Goal: Check status: Check status

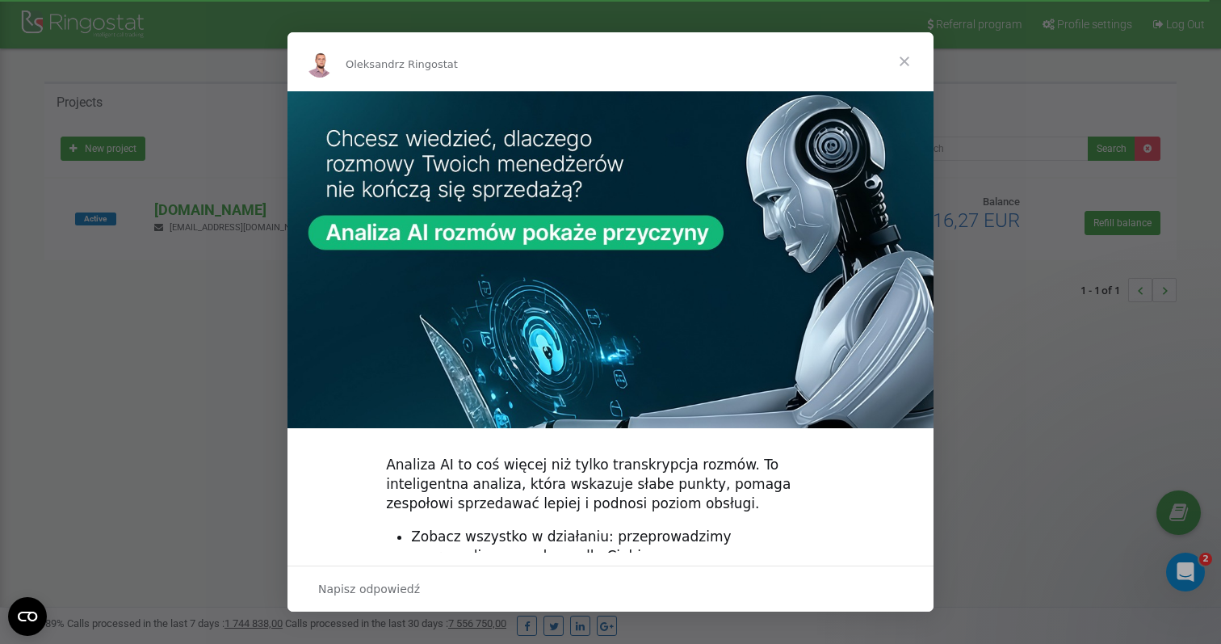
click at [916, 61] on span "Zamknij" at bounding box center [905, 61] width 58 height 58
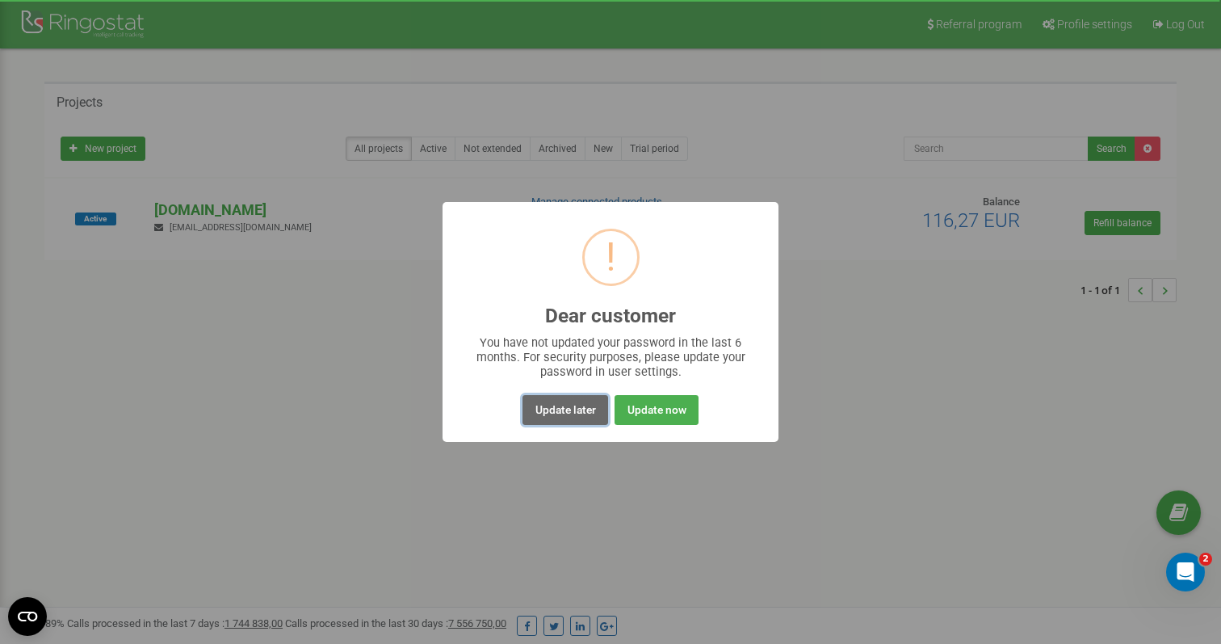
click at [582, 414] on button "Update later" at bounding box center [565, 410] width 85 height 30
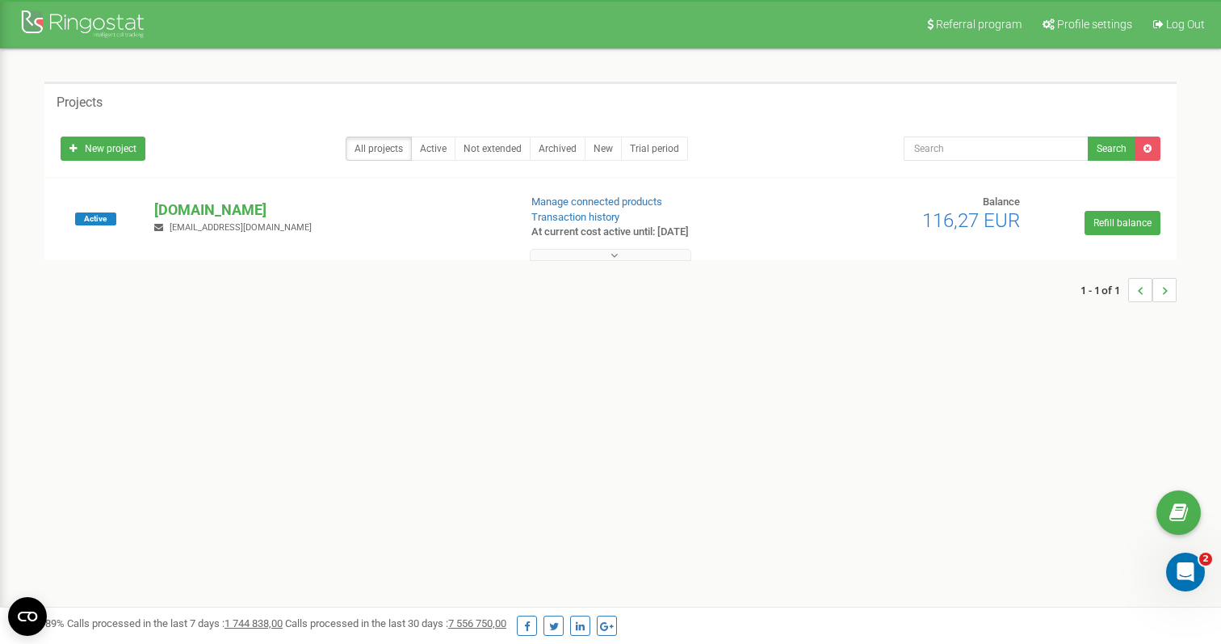
click at [623, 249] on button at bounding box center [611, 255] width 162 height 12
click at [624, 255] on button at bounding box center [611, 255] width 162 height 12
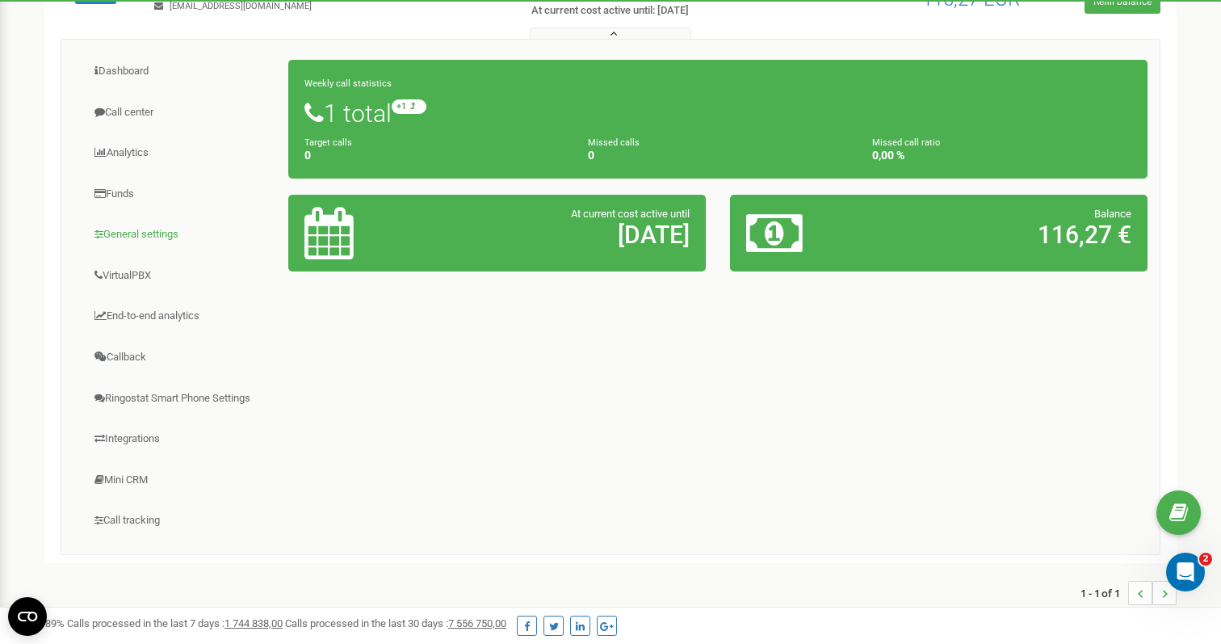
scroll to position [231, 0]
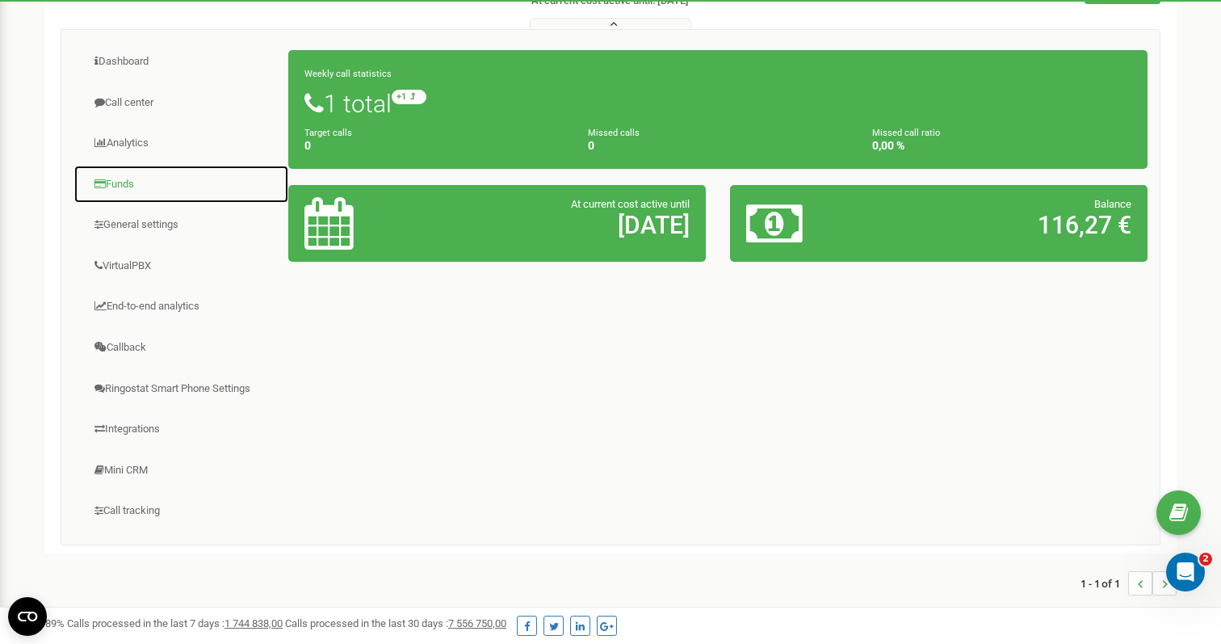
click at [134, 183] on link "Funds" at bounding box center [182, 185] width 216 height 40
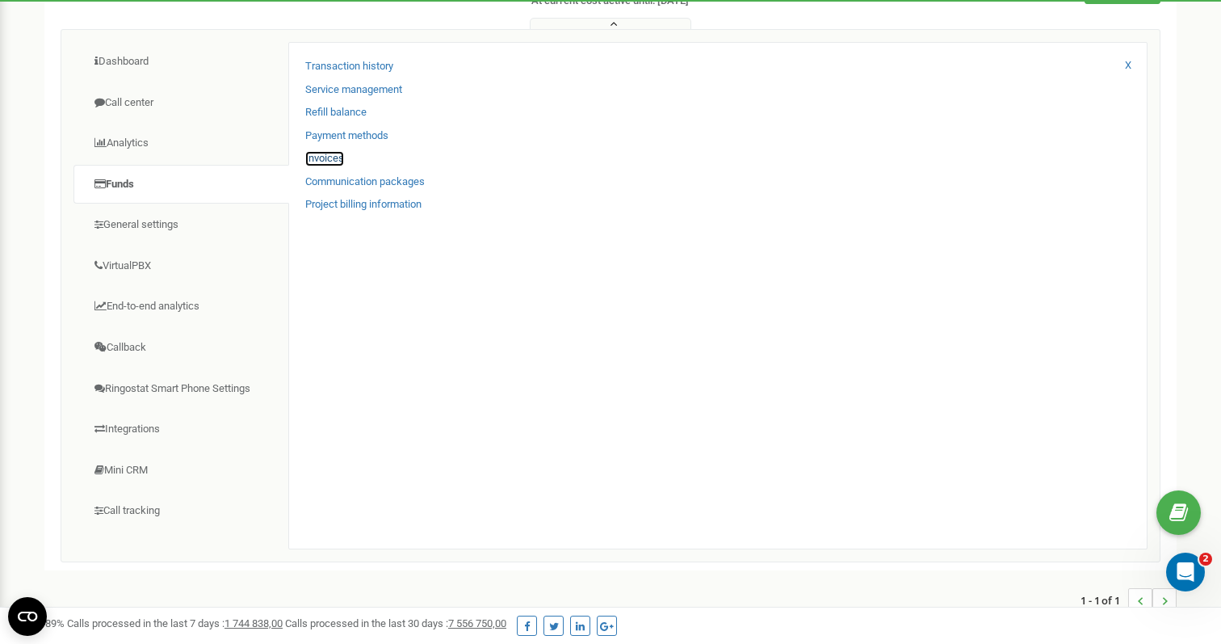
click at [326, 163] on link "Invoices" at bounding box center [324, 158] width 39 height 15
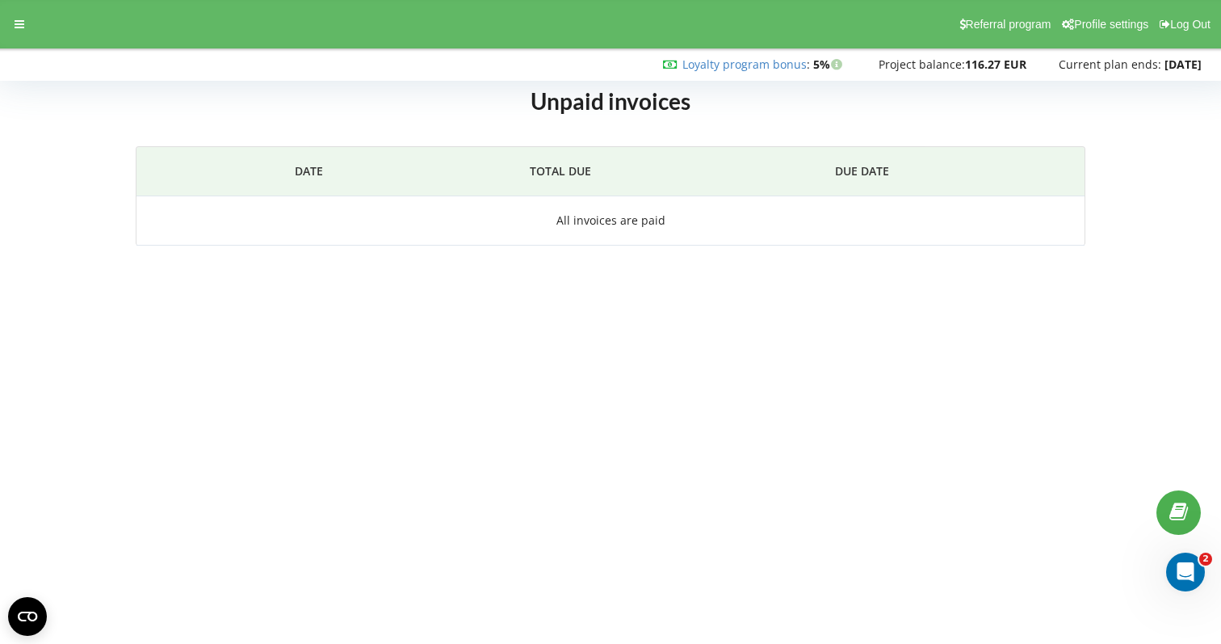
click at [965, 62] on strong "116.27 EUR" at bounding box center [995, 64] width 61 height 15
click at [1025, 15] on link "Referral program" at bounding box center [1005, 24] width 103 height 48
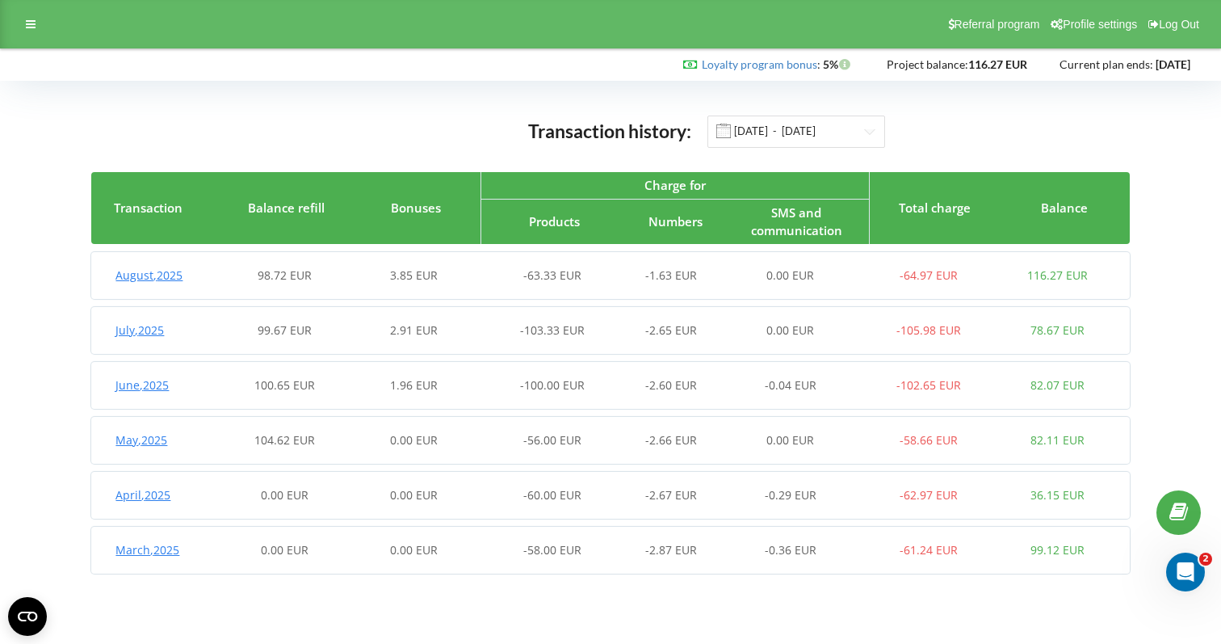
click at [159, 279] on span "August , 2025" at bounding box center [149, 274] width 67 height 15
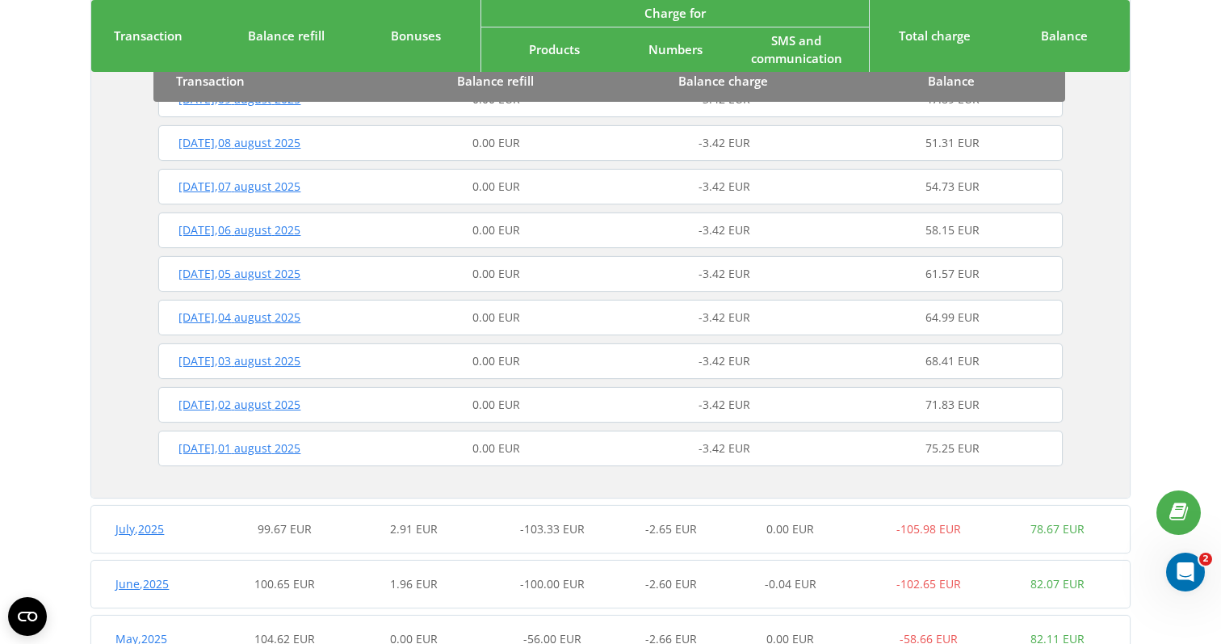
scroll to position [956, 0]
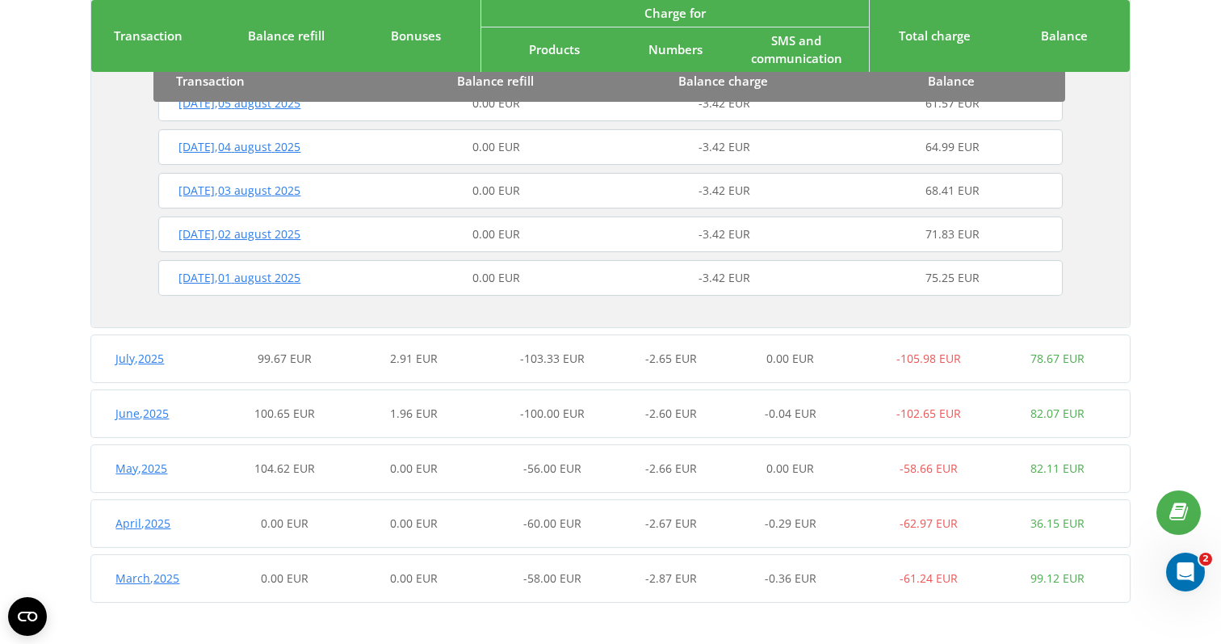
click at [161, 364] on span "July , 2025" at bounding box center [140, 358] width 48 height 15
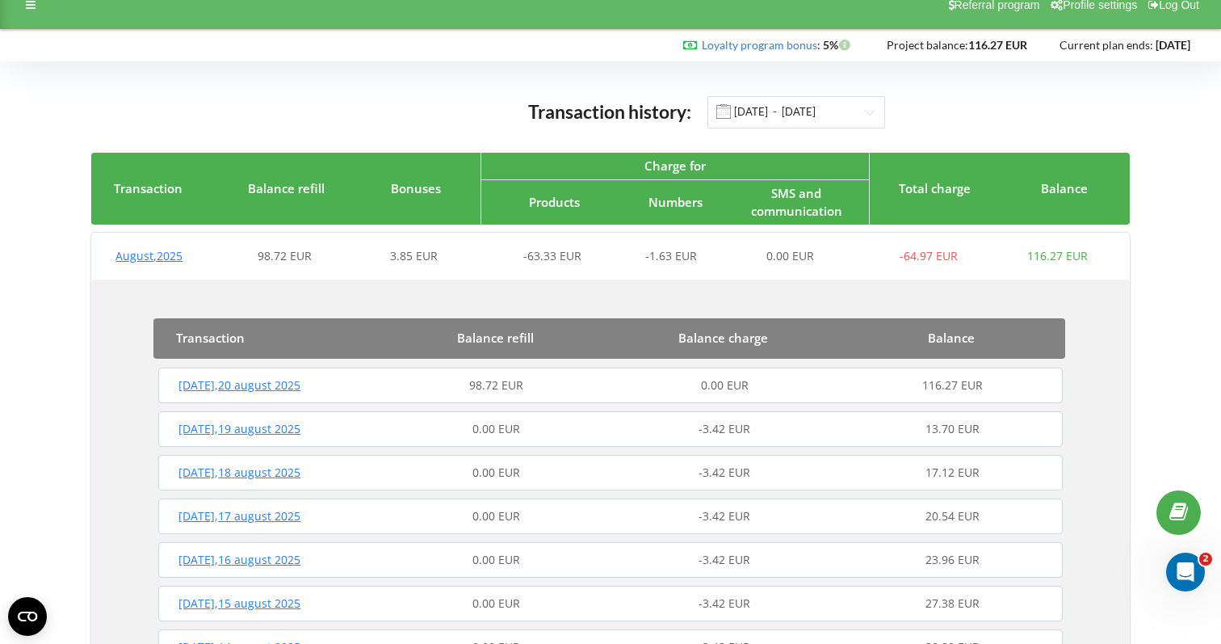
scroll to position [0, 0]
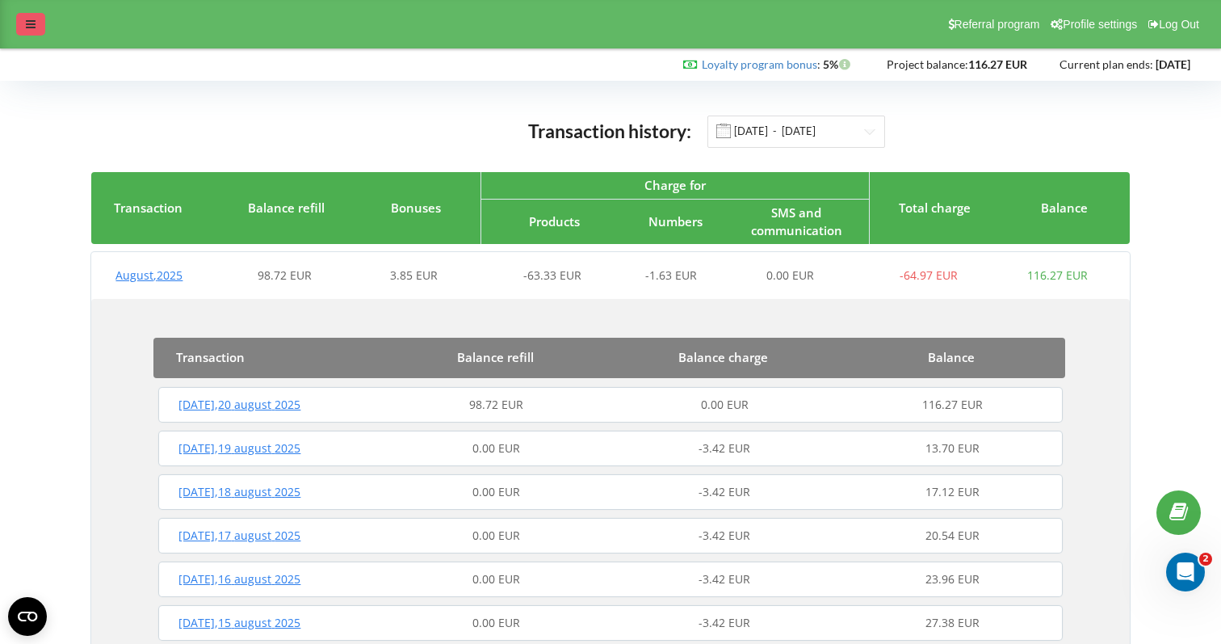
click at [24, 25] on div at bounding box center [30, 24] width 29 height 23
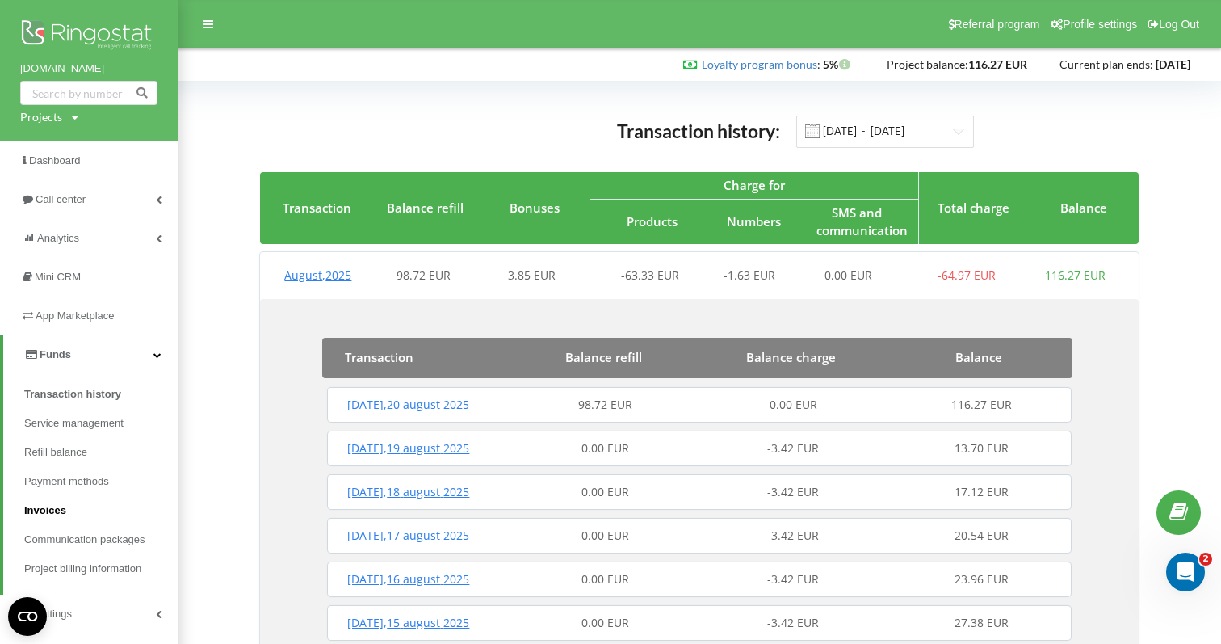
click at [50, 506] on span "Invoices" at bounding box center [45, 510] width 42 height 16
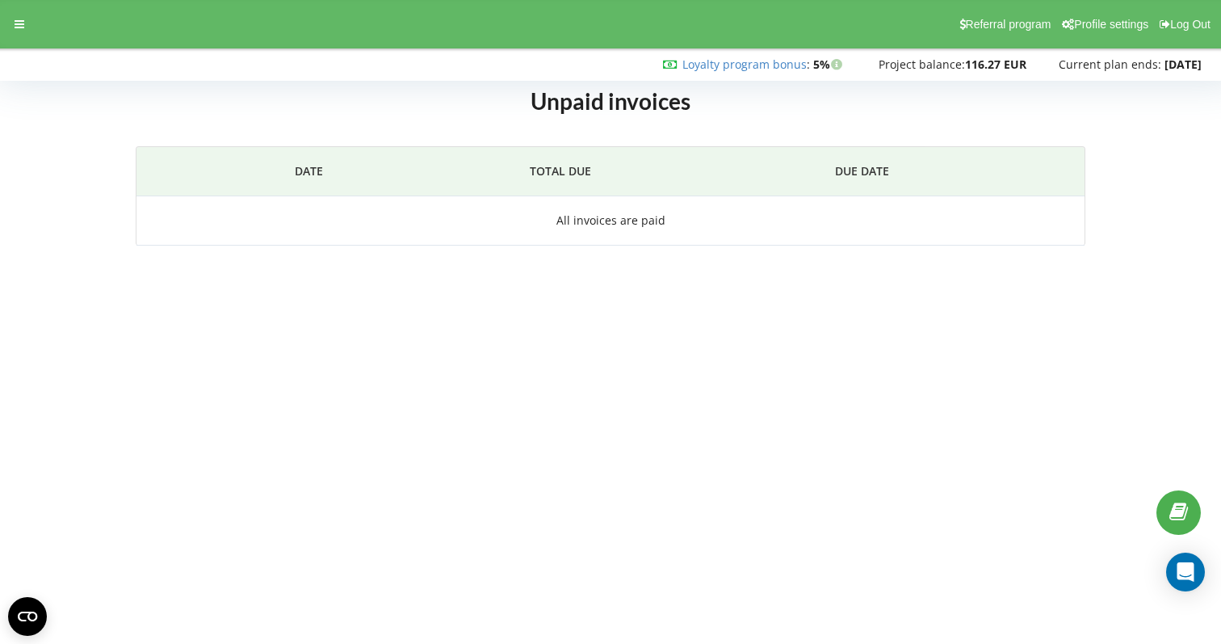
click at [620, 221] on td "All invoices are paid" at bounding box center [611, 220] width 948 height 49
